Goal: Task Accomplishment & Management: Manage account settings

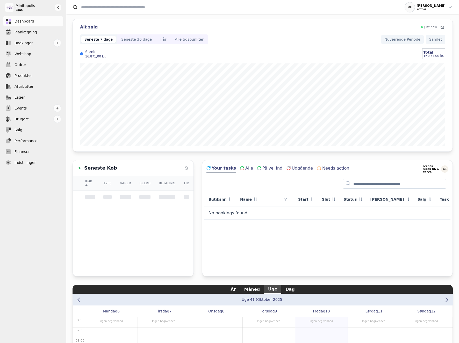
click at [168, 7] on input "Search" at bounding box center [236, 7] width 327 height 9
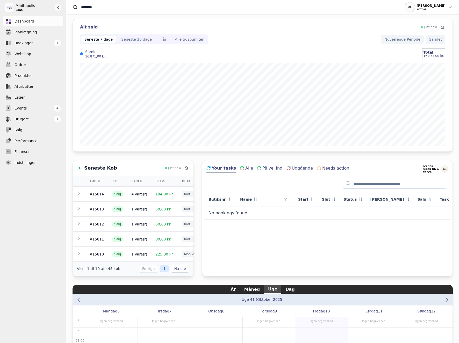
type input "********"
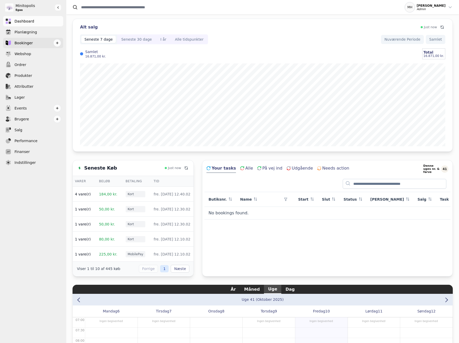
click at [26, 43] on span "Bookinger" at bounding box center [24, 42] width 18 height 5
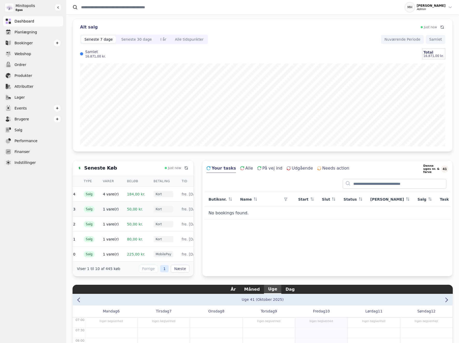
scroll to position [0, 56]
click at [174, 198] on td "fre. [DATE] 12.40.02" at bounding box center [172, 194] width 45 height 15
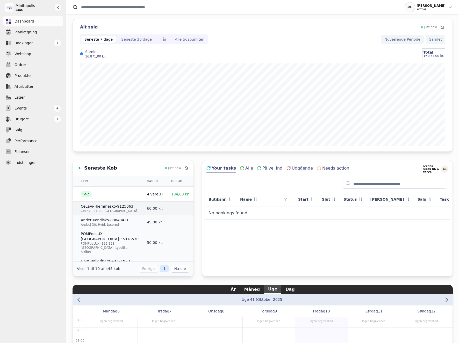
scroll to position [0, 0]
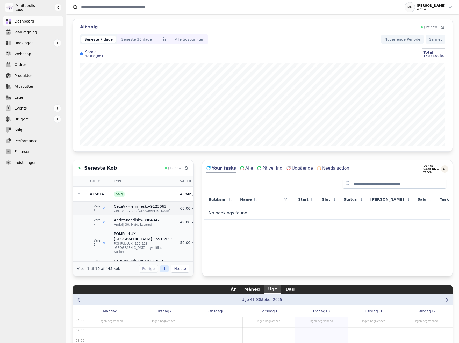
click at [105, 216] on td "Vare 1" at bounding box center [97, 209] width 25 height 14
